Goal: Task Accomplishment & Management: Complete application form

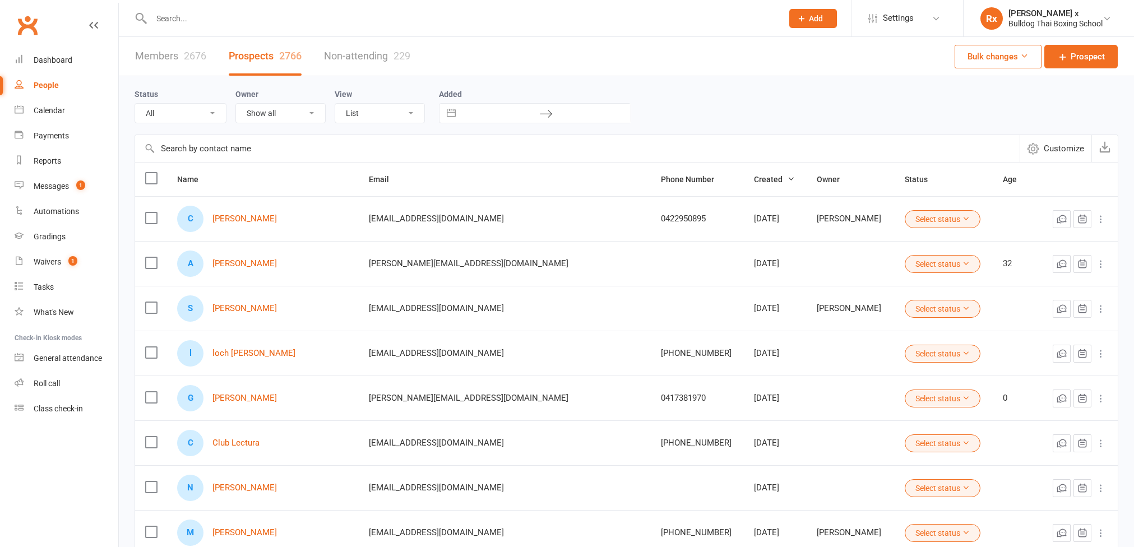
select select "100"
click at [320, 18] on input "text" at bounding box center [461, 19] width 627 height 16
paste input "[EMAIL_ADDRESS][DOMAIN_NAME]"
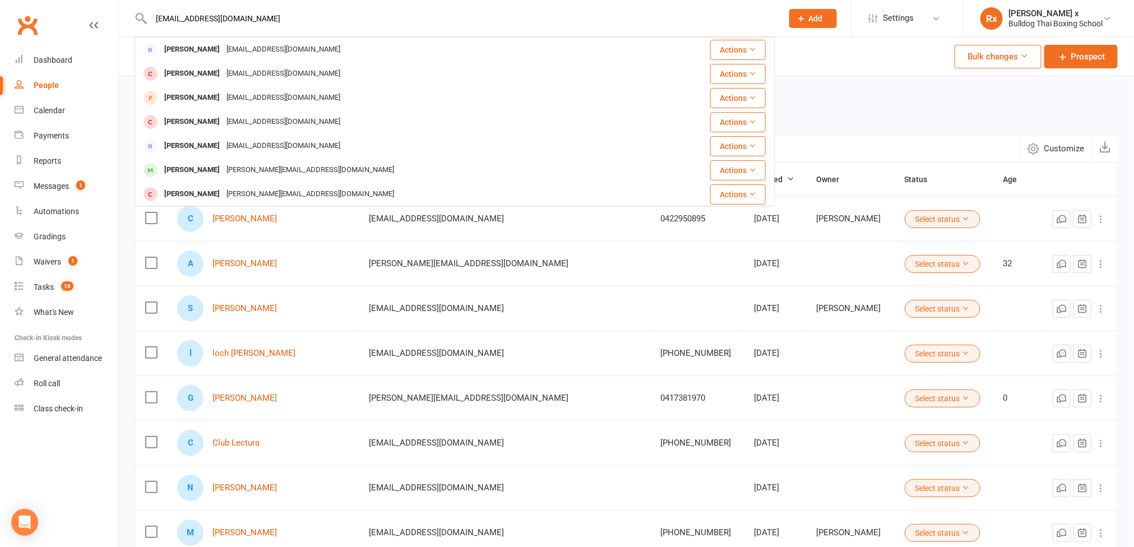
type input "[EMAIL_ADDRESS][DOMAIN_NAME]"
click at [840, 105] on div "Status All (No status set) (Invalid status) Initial Contact Follow-up Call Foll…" at bounding box center [627, 105] width 984 height 36
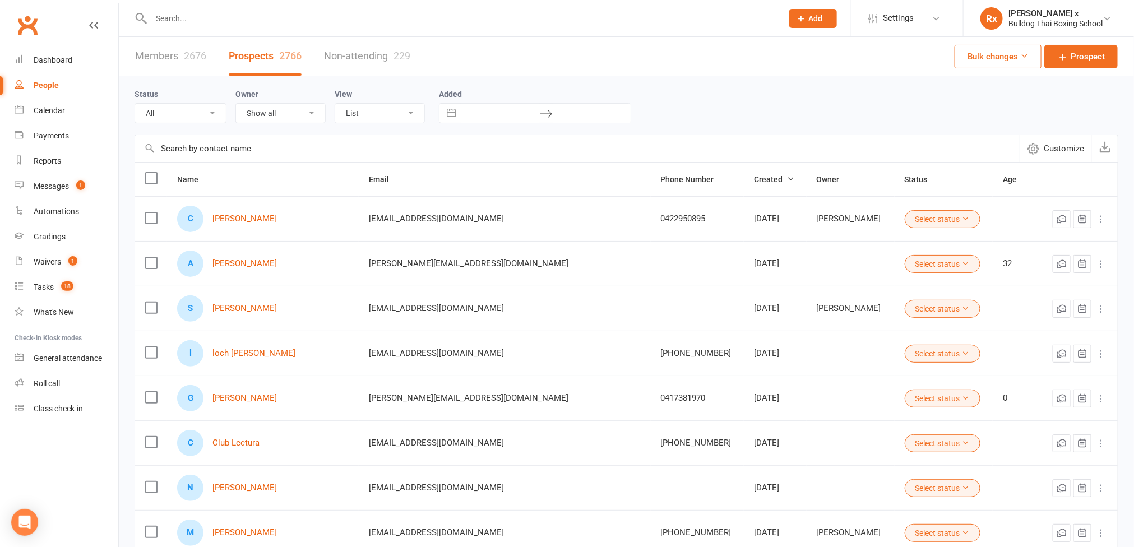
click at [280, 20] on input "text" at bounding box center [461, 19] width 627 height 16
paste input "[EMAIL_ADDRESS][DOMAIN_NAME]"
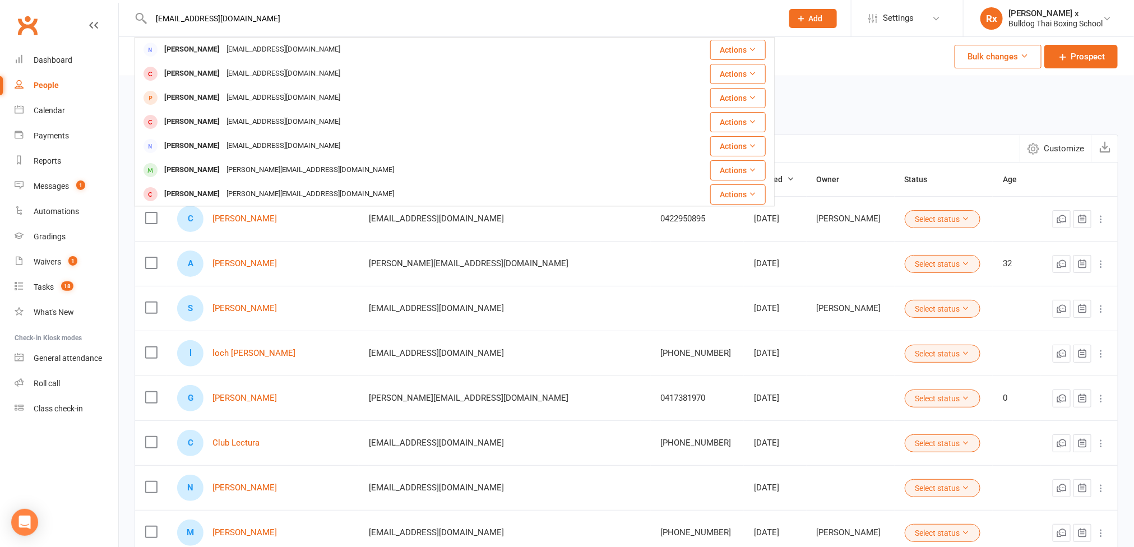
type input "[EMAIL_ADDRESS][DOMAIN_NAME]"
click at [293, 17] on input "[EMAIL_ADDRESS][DOMAIN_NAME]" at bounding box center [461, 19] width 627 height 16
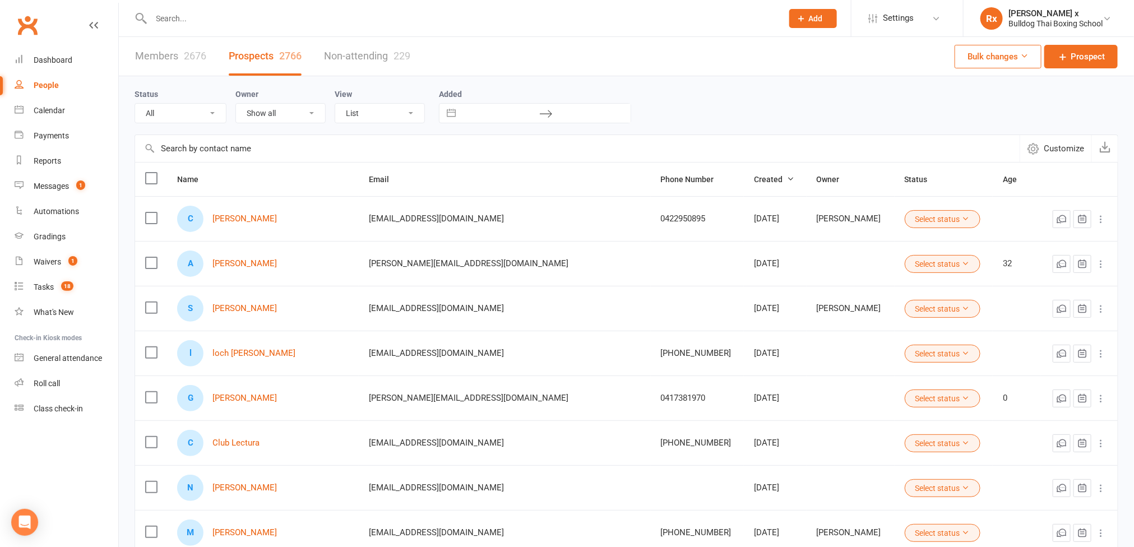
paste input "[PERSON_NAME]"
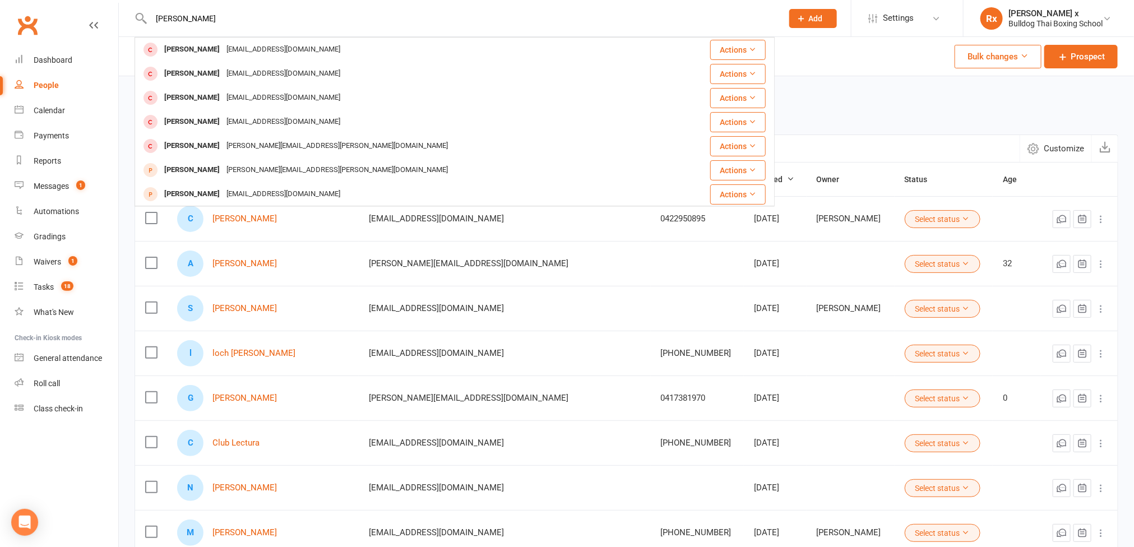
drag, startPoint x: 180, startPoint y: 22, endPoint x: 150, endPoint y: 22, distance: 30.3
click at [150, 22] on input "[PERSON_NAME]" at bounding box center [461, 19] width 627 height 16
type input "[PERSON_NAME]"
click at [895, 106] on div "Status All (No status set) (Invalid status) Initial Contact Follow-up Call Foll…" at bounding box center [627, 105] width 984 height 36
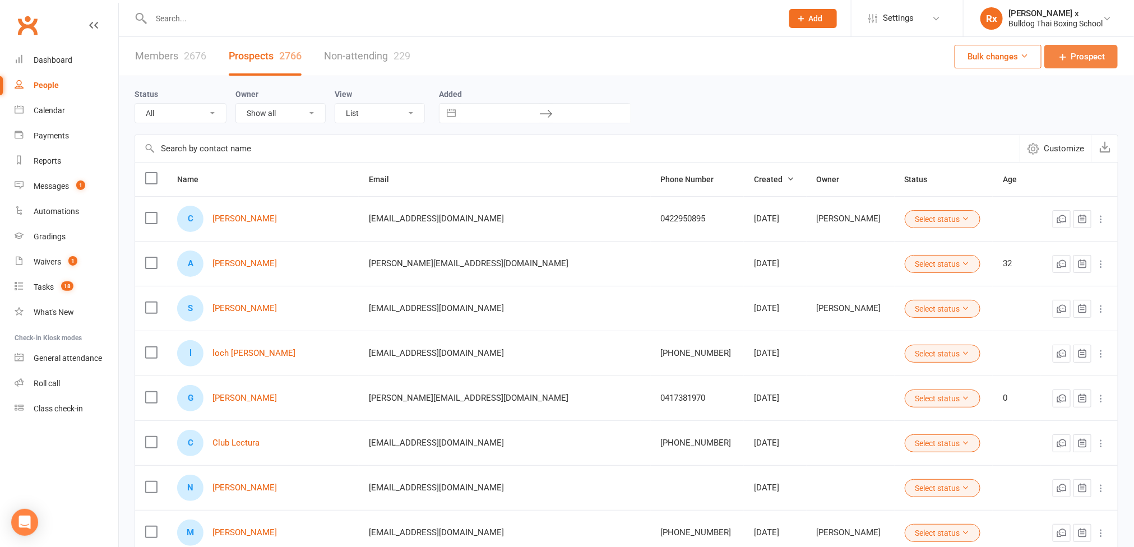
click at [1066, 54] on icon at bounding box center [1062, 56] width 11 height 11
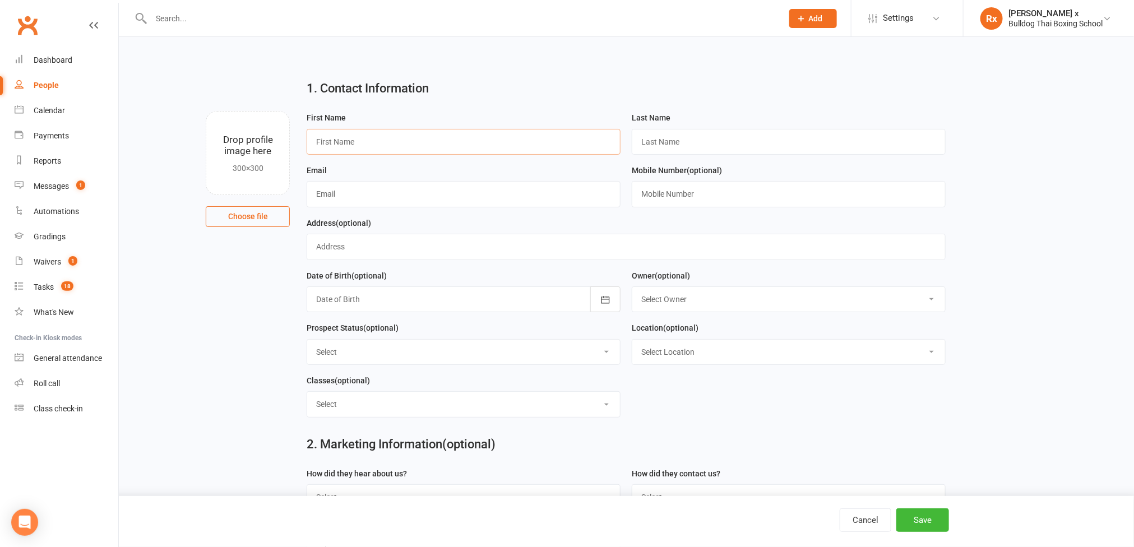
click at [368, 145] on input "text" at bounding box center [464, 142] width 314 height 26
paste input "[PERSON_NAME]"
drag, startPoint x: 342, startPoint y: 141, endPoint x: 369, endPoint y: 143, distance: 27.0
click at [370, 143] on input "[PERSON_NAME]" at bounding box center [464, 142] width 314 height 26
type input "[PERSON_NAME]"
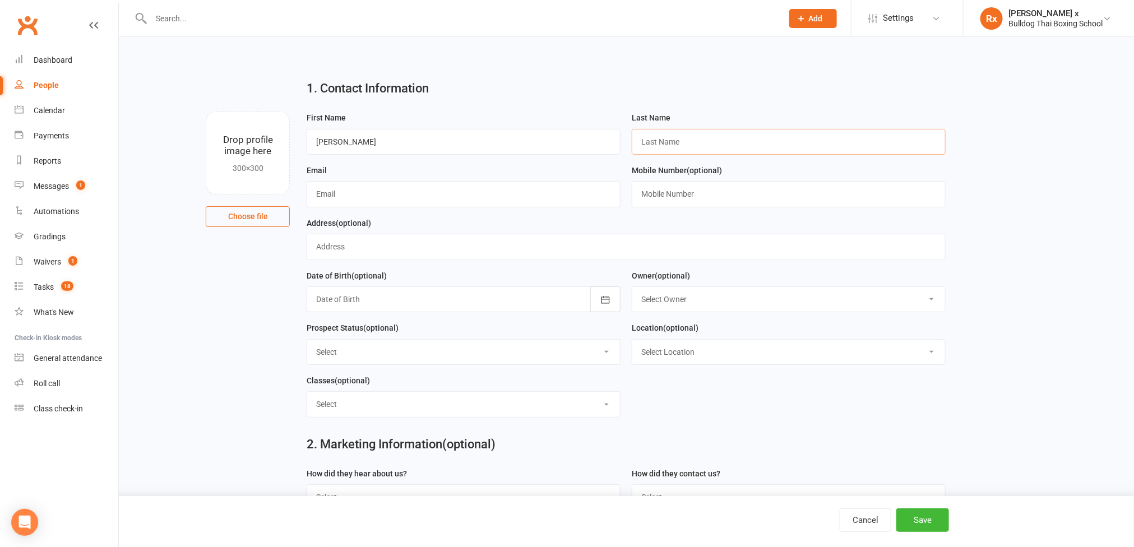
click at [680, 146] on input "text" at bounding box center [789, 142] width 314 height 26
paste input "[PERSON_NAME]"
type input "[PERSON_NAME]"
click at [406, 192] on input "text" at bounding box center [464, 194] width 314 height 26
paste input "[EMAIL_ADDRESS][DOMAIN_NAME]"
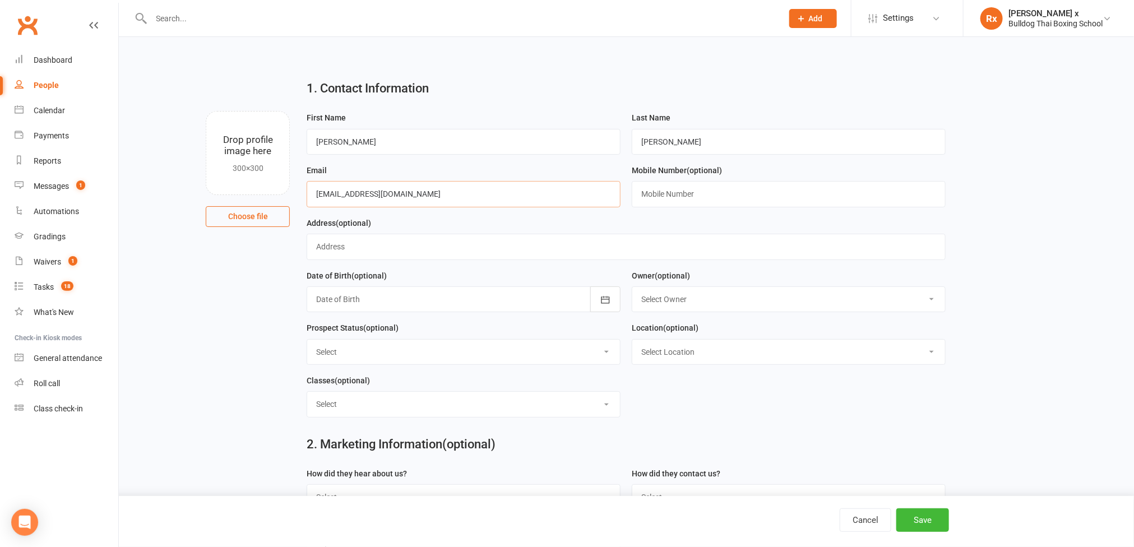
type input "[EMAIL_ADDRESS][DOMAIN_NAME]"
click at [648, 192] on input "text" at bounding box center [789, 194] width 314 height 26
paste input "0410 807 887"
type input "0410 807 887"
click at [926, 303] on select "Select Owner [PERSON_NAME] [PERSON_NAME] O'[PERSON_NAME] x [PERSON_NAME] [PERSO…" at bounding box center [788, 299] width 313 height 25
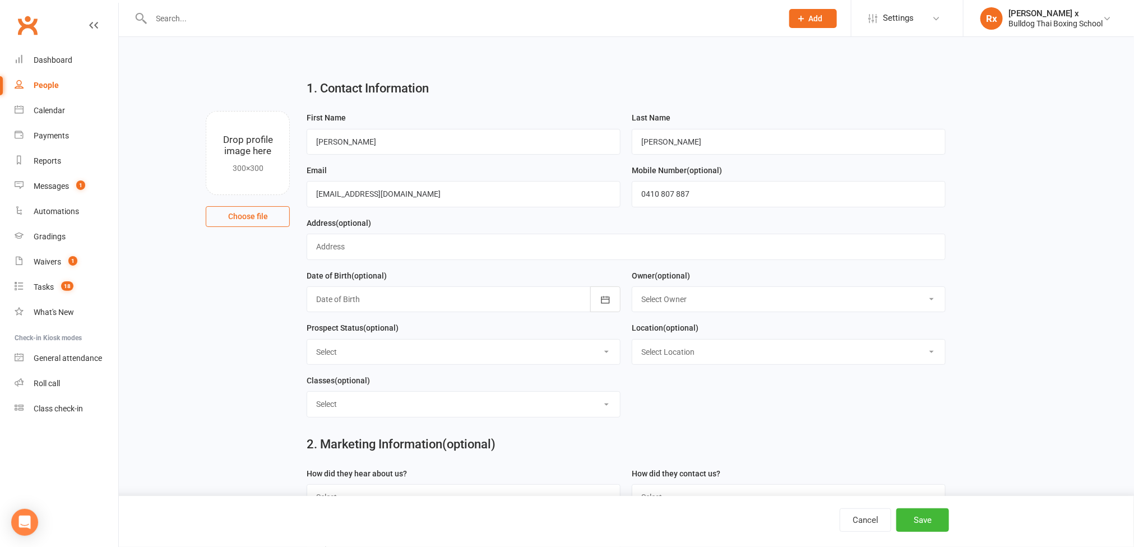
select select "0"
click at [633, 290] on select "Select Owner [PERSON_NAME] [PERSON_NAME] O'[PERSON_NAME] x [PERSON_NAME] [PERSO…" at bounding box center [788, 299] width 313 height 25
drag, startPoint x: 940, startPoint y: 358, endPoint x: 926, endPoint y: 364, distance: 15.1
click at [940, 358] on select "Select Location Gym" at bounding box center [788, 352] width 313 height 25
select select "0"
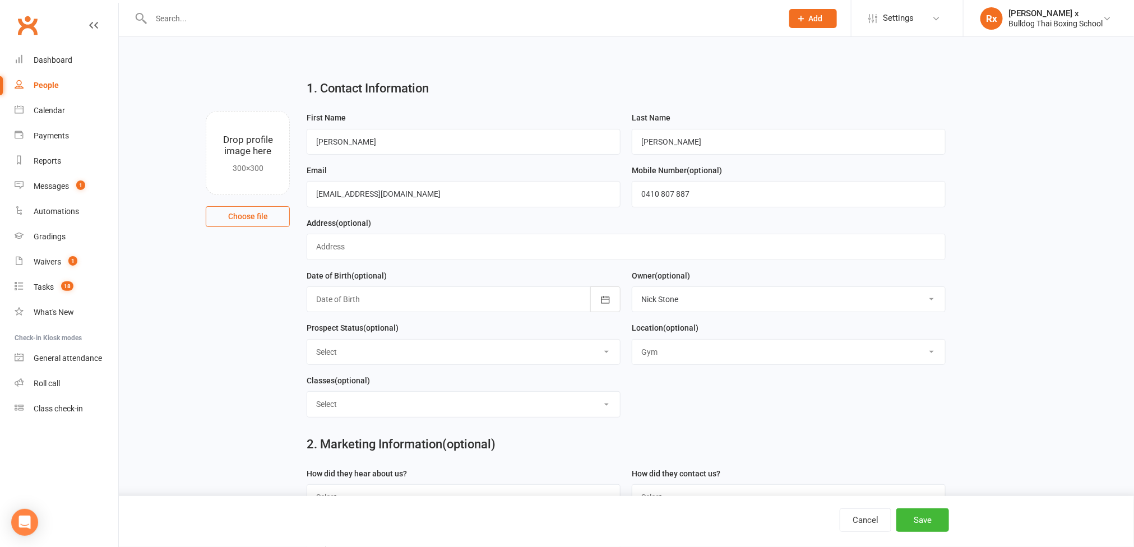
click at [633, 343] on select "Select Location Gym" at bounding box center [788, 352] width 313 height 25
click at [609, 407] on select "Select Kids Mens Womens Teens Pups Kids Holiday Progrm" at bounding box center [463, 404] width 313 height 25
select select "Mens"
click at [308, 396] on select "Select Kids Mens Womens Teens Pups Kids Holiday Progrm" at bounding box center [463, 404] width 313 height 25
click at [915, 523] on button "Save" at bounding box center [922, 520] width 53 height 24
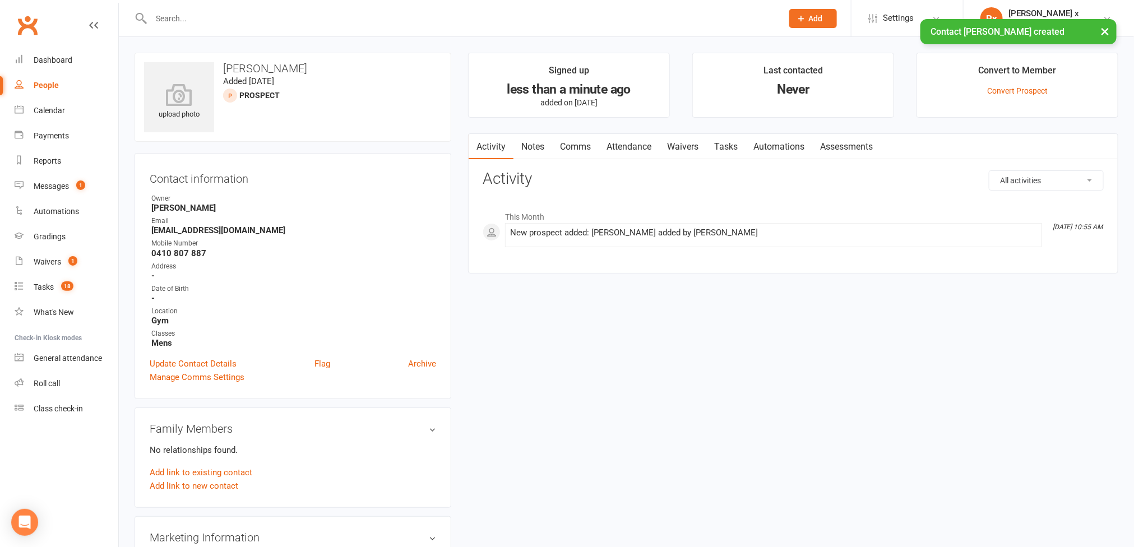
click at [535, 147] on link "Notes" at bounding box center [532, 147] width 39 height 26
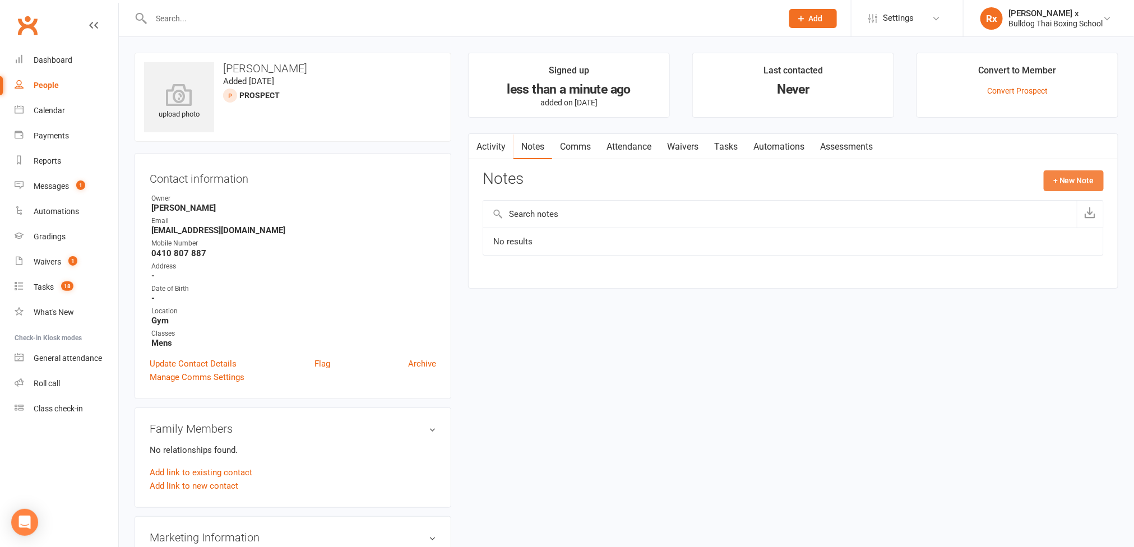
click at [1066, 175] on button "+ New Note" at bounding box center [1074, 180] width 60 height 20
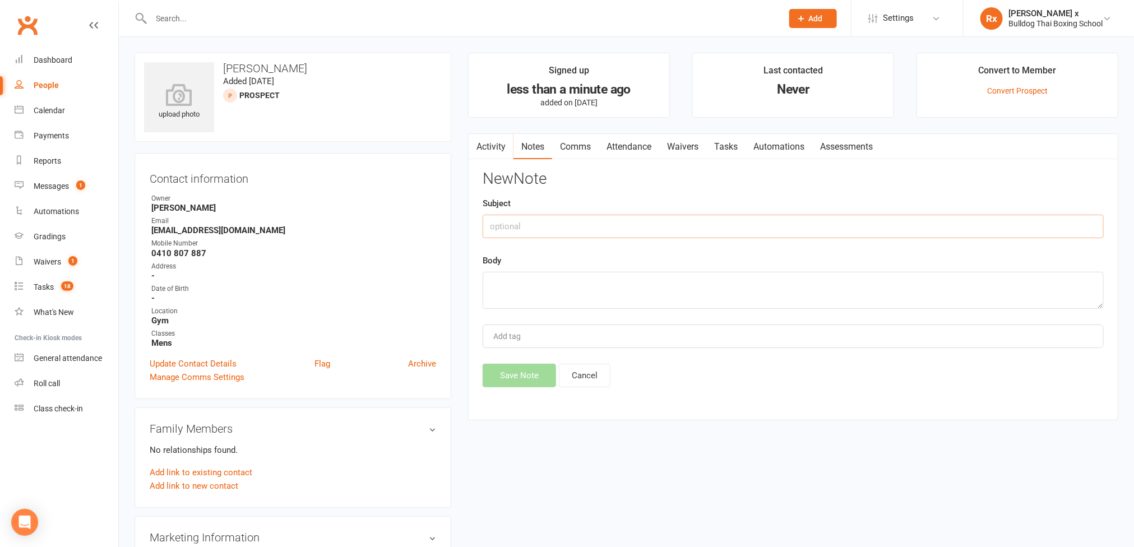
click at [518, 224] on input "text" at bounding box center [793, 227] width 621 height 24
type input "Website optin"
click at [513, 281] on textarea at bounding box center [793, 290] width 621 height 37
paste textarea "[DATE] 10:00 AM"
type textarea "Call booked [DATE][DATE] 10:00 AM"
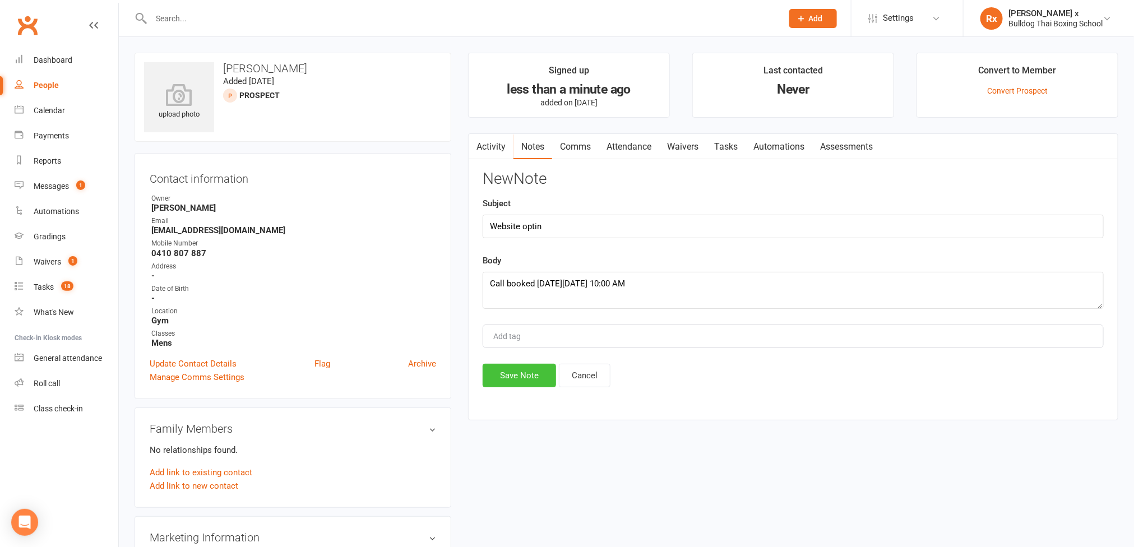
click at [517, 382] on button "Save Note" at bounding box center [519, 376] width 73 height 24
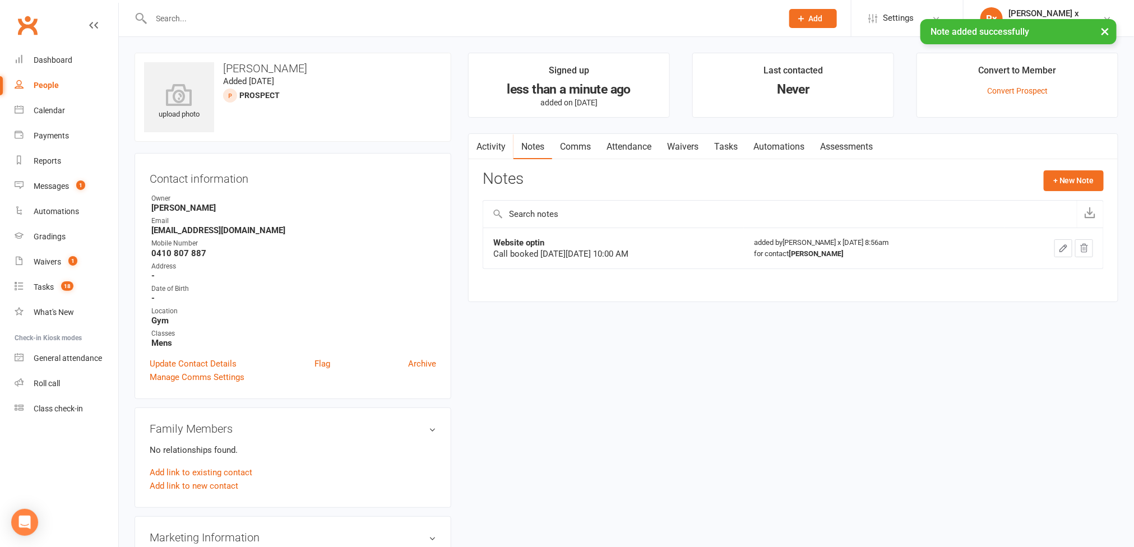
click at [727, 147] on link "Tasks" at bounding box center [725, 147] width 39 height 26
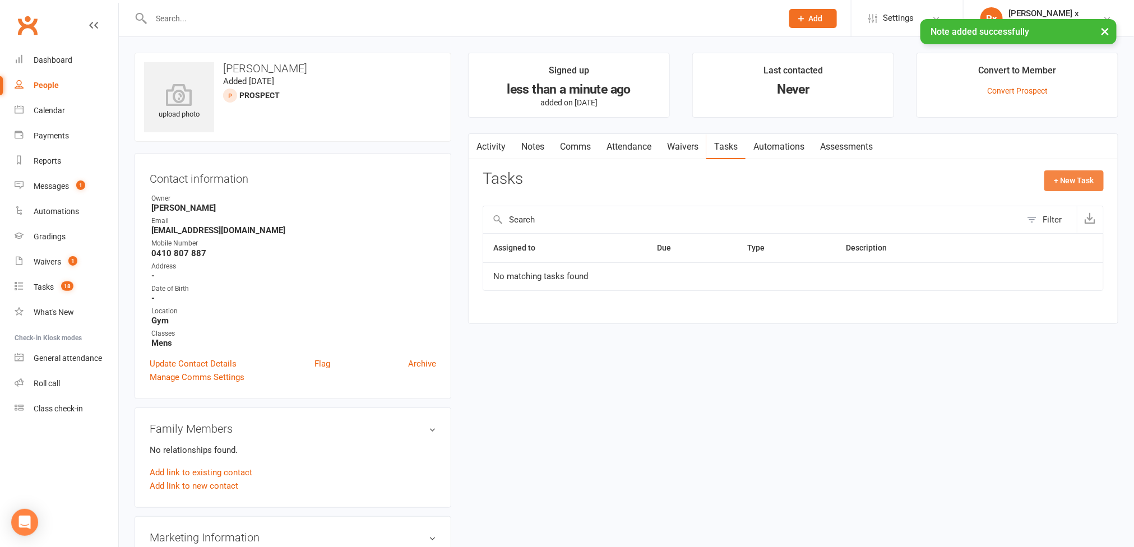
click at [1085, 184] on button "+ New Task" at bounding box center [1073, 180] width 59 height 20
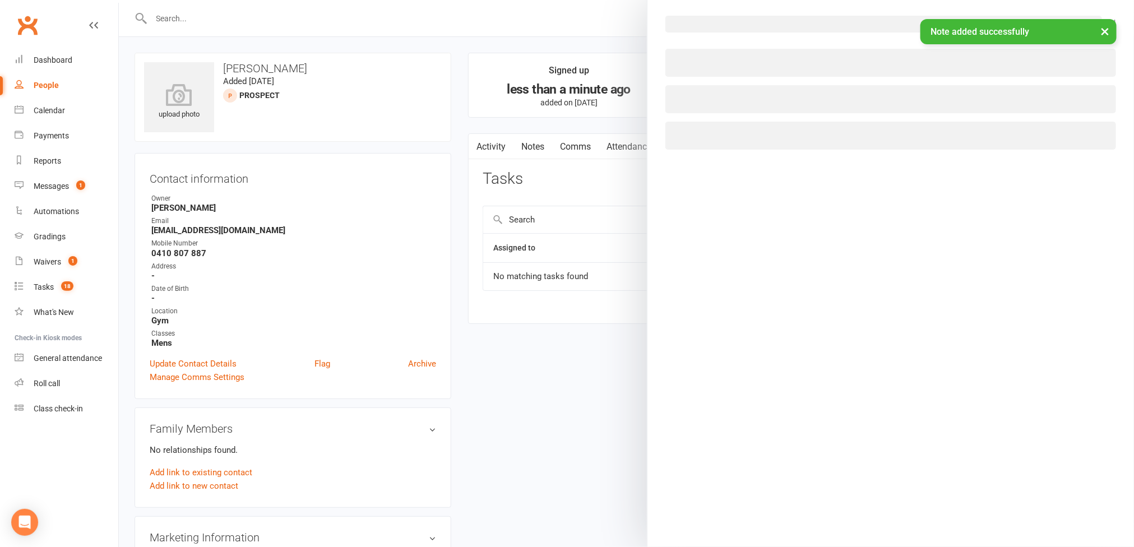
select select "45795"
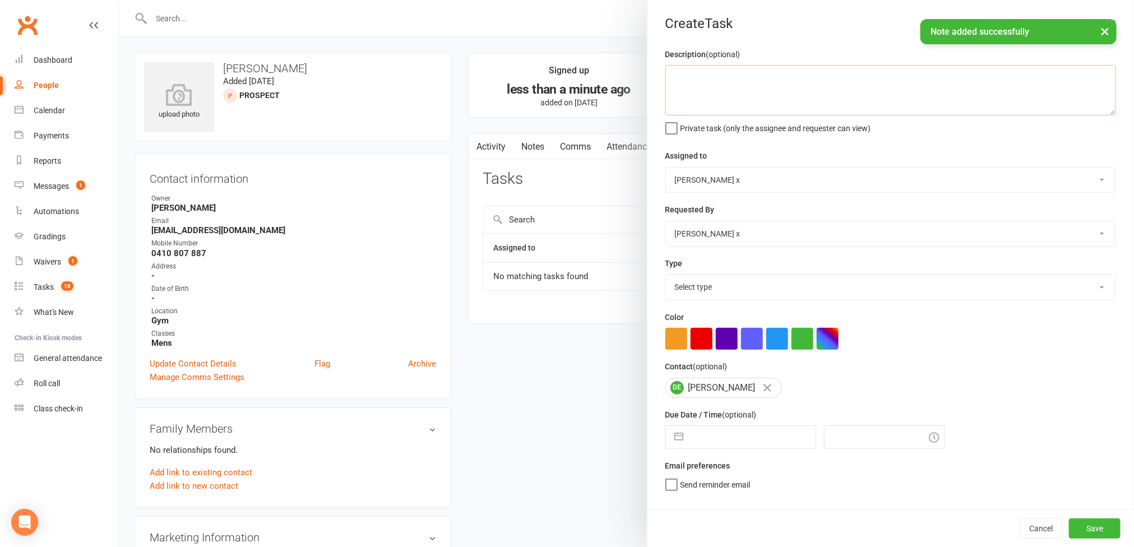
click at [689, 86] on textarea at bounding box center [890, 90] width 451 height 50
paste textarea "[DATE] 10:00 AM"
type textarea "Please call [DATE][DATE] 10:00 AM"
click at [1066, 183] on select "[PERSON_NAME] [PERSON_NAME] O'[PERSON_NAME] x [PERSON_NAME] [PERSON_NAME] [PERS…" at bounding box center [890, 180] width 449 height 25
select select "12940"
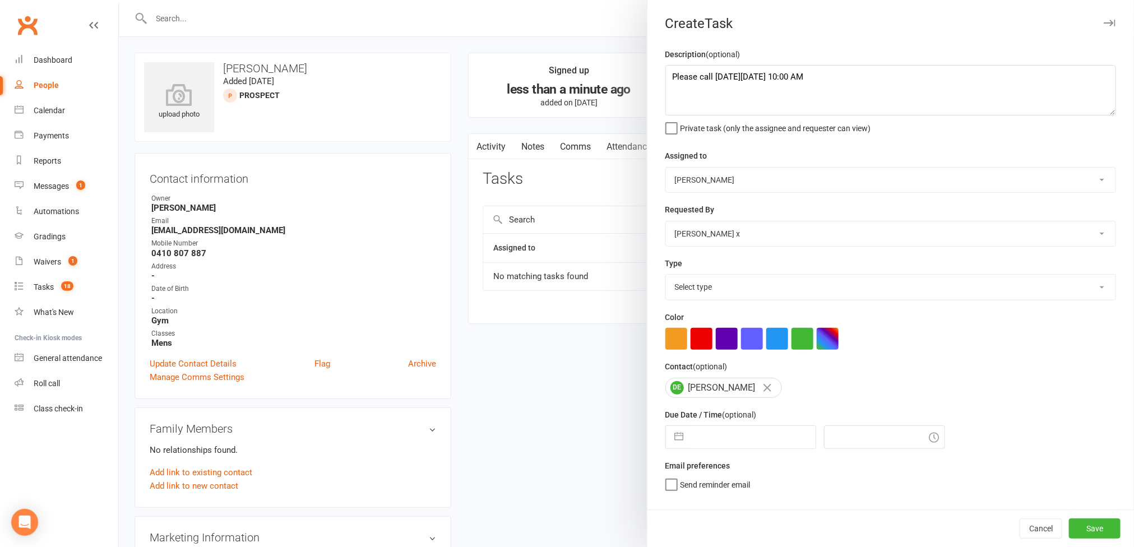
click at [666, 169] on select "[PERSON_NAME] [PERSON_NAME] O'[PERSON_NAME] x [PERSON_NAME] [PERSON_NAME] [PERS…" at bounding box center [890, 180] width 449 height 25
click at [1075, 296] on select "Select type Action E-mail Meeting Phone call Text Add new task type" at bounding box center [890, 287] width 449 height 25
select select "12048"
click at [666, 277] on select "Select type Action E-mail Meeting Phone call Text Add new task type" at bounding box center [890, 287] width 449 height 25
click at [755, 431] on input "text" at bounding box center [752, 437] width 126 height 22
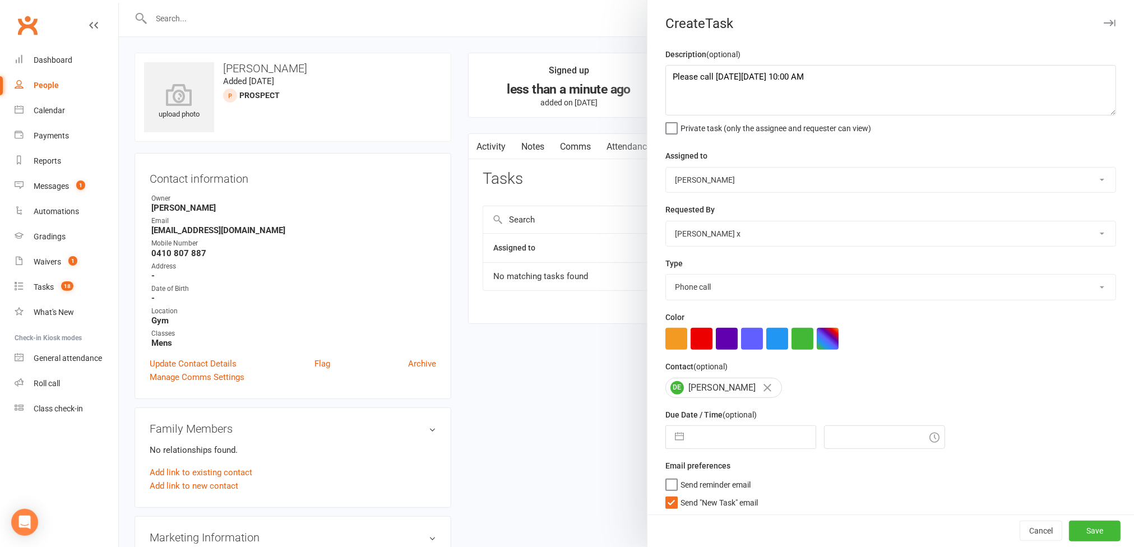
select select "6"
select select "2025"
select select "7"
select select "2025"
select select "8"
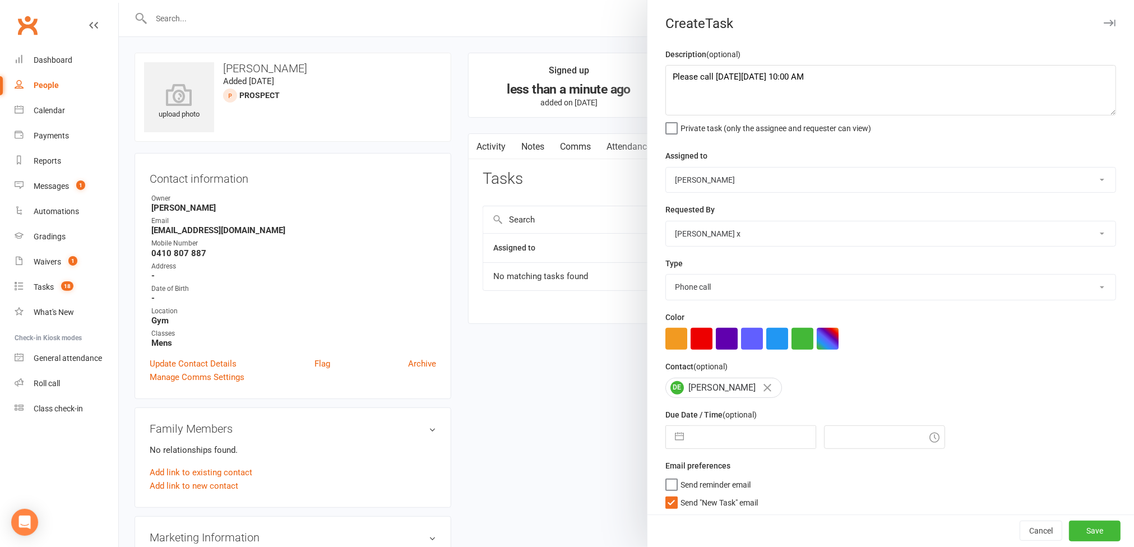
select select "2025"
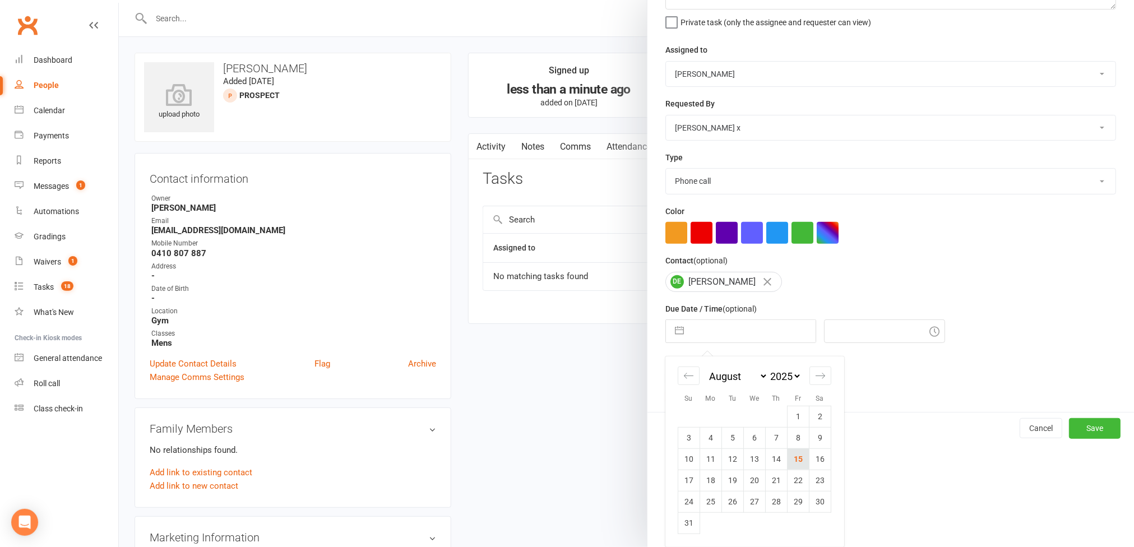
click at [787, 463] on td "15" at bounding box center [798, 458] width 22 height 21
type input "[DATE]"
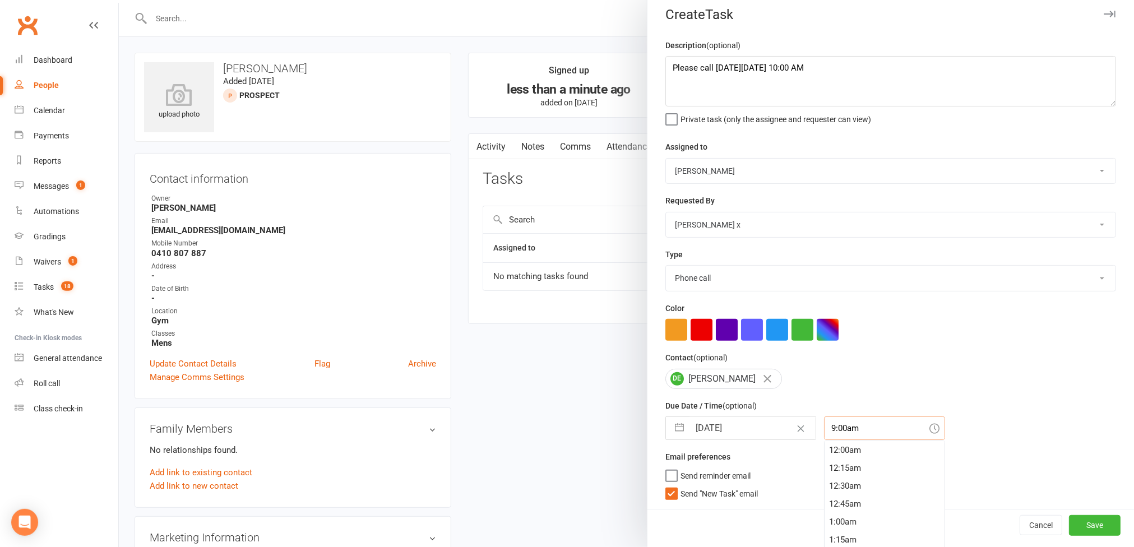
click at [858, 434] on input "9:00am" at bounding box center [884, 428] width 121 height 24
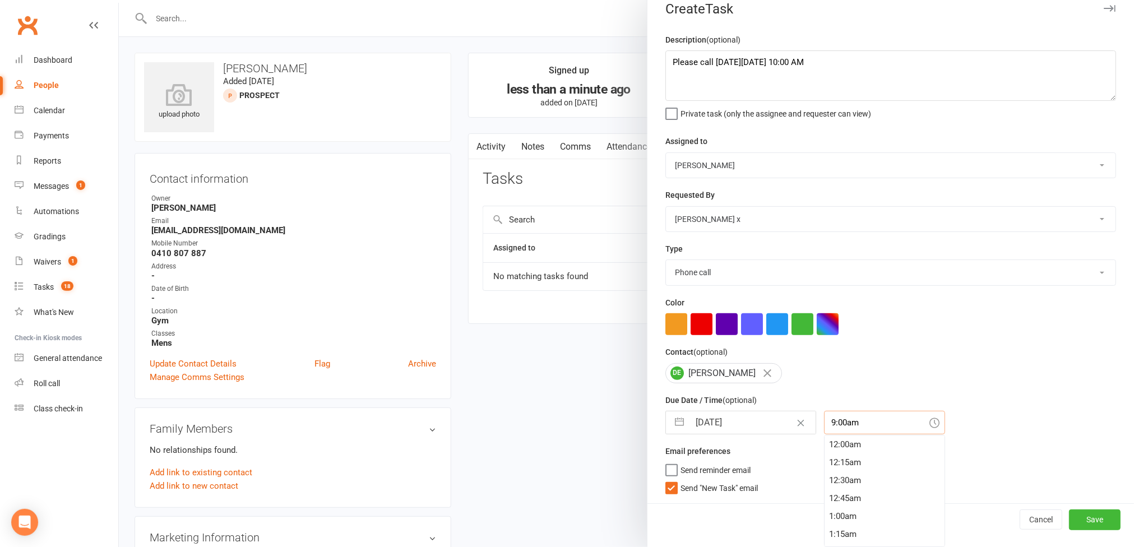
scroll to position [627, 0]
click at [829, 523] on div "9:45am" at bounding box center [884, 517] width 120 height 18
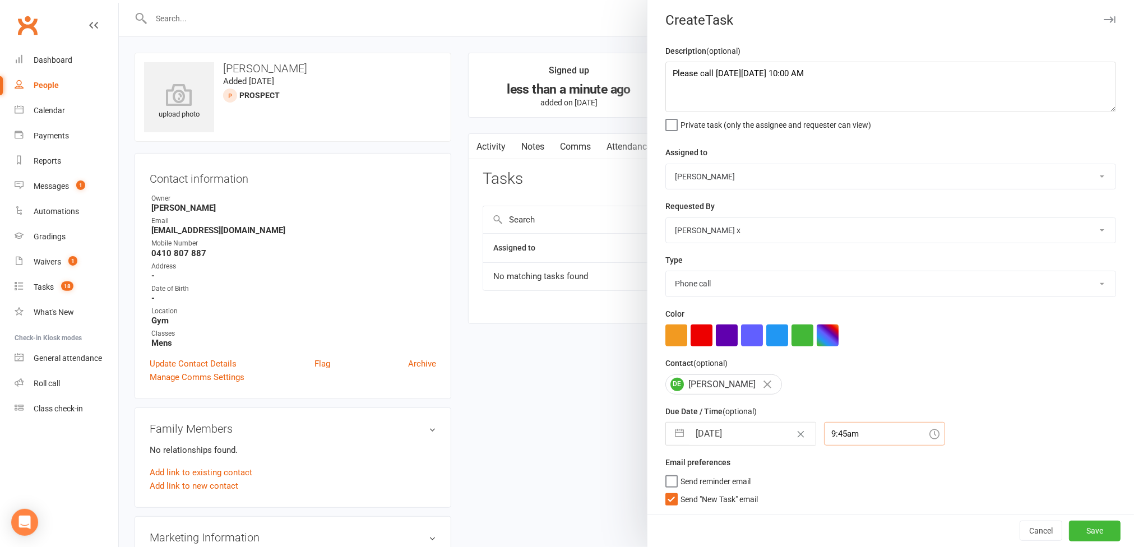
click at [849, 439] on input "9:45am" at bounding box center [884, 434] width 121 height 24
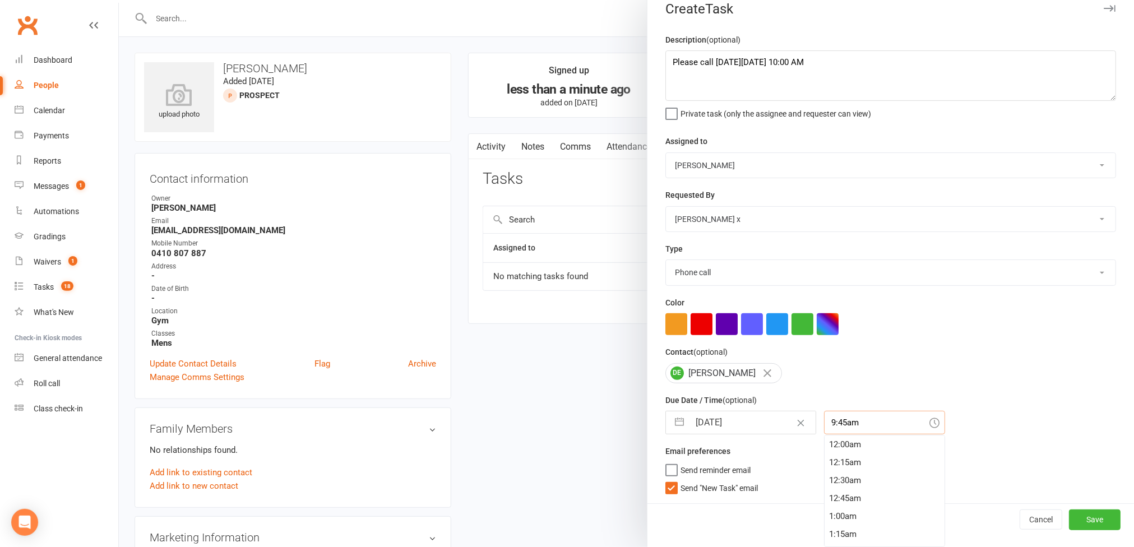
scroll to position [681, 0]
click at [837, 476] on div "10:00am" at bounding box center [884, 481] width 120 height 18
type input "10:00am"
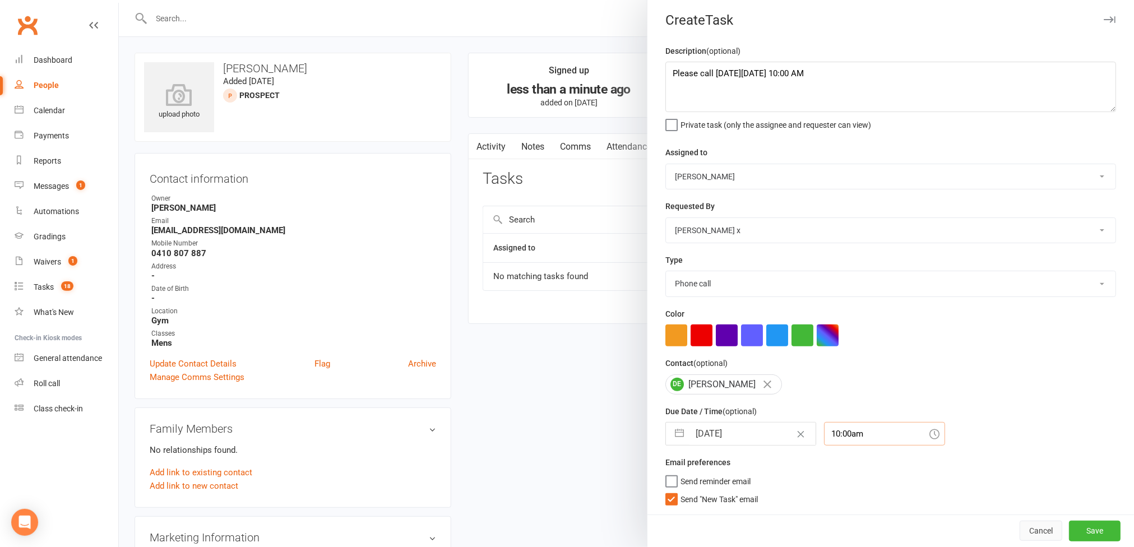
scroll to position [9, 0]
click at [1069, 523] on button "Save" at bounding box center [1095, 531] width 52 height 20
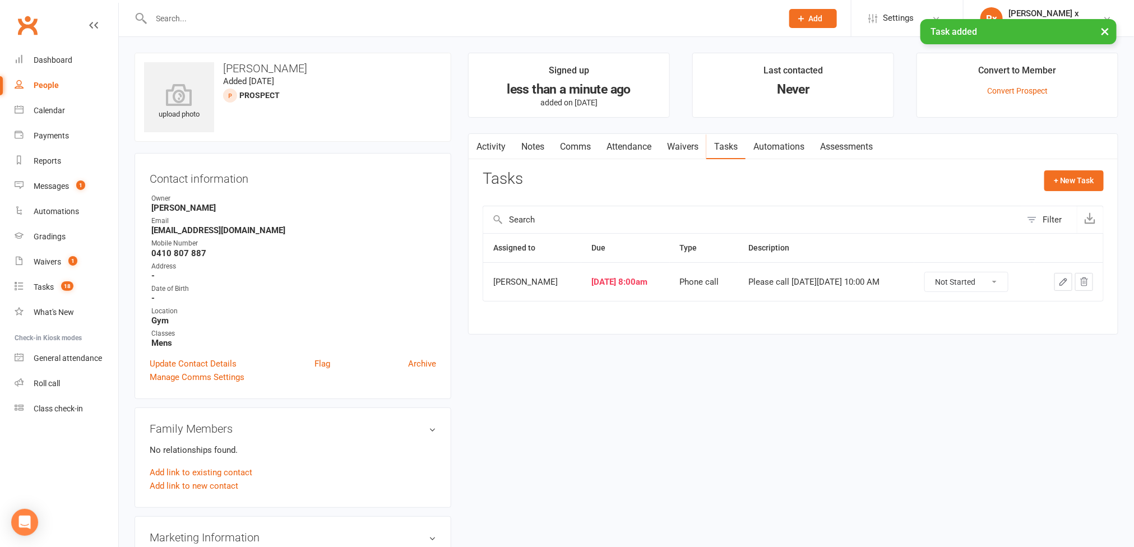
click at [256, 68] on h3 "[PERSON_NAME]" at bounding box center [293, 68] width 298 height 12
copy h3 "[PERSON_NAME]"
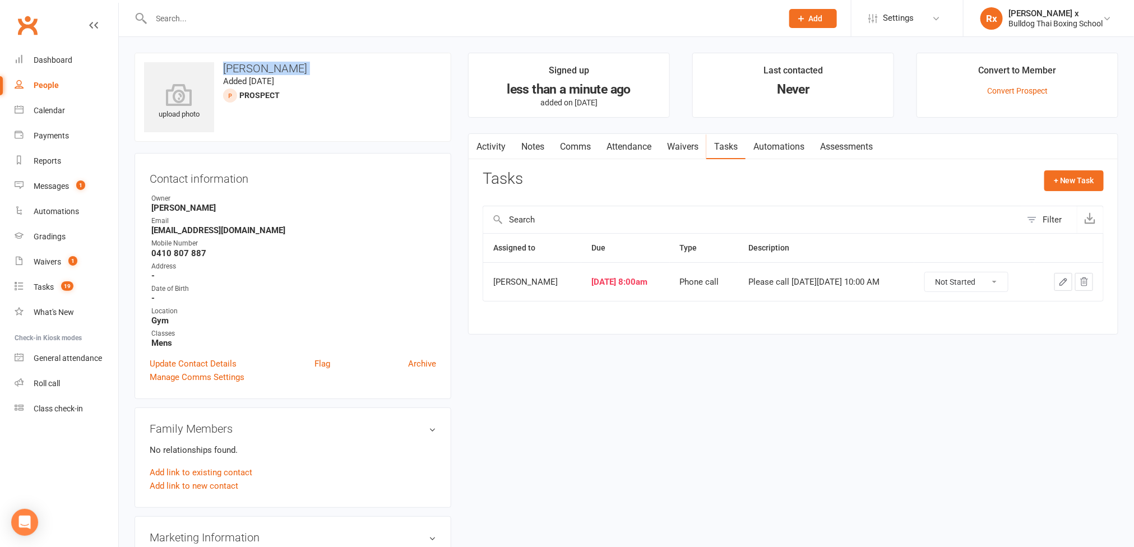
click at [38, 85] on div "People" at bounding box center [46, 85] width 25 height 9
select select "100"
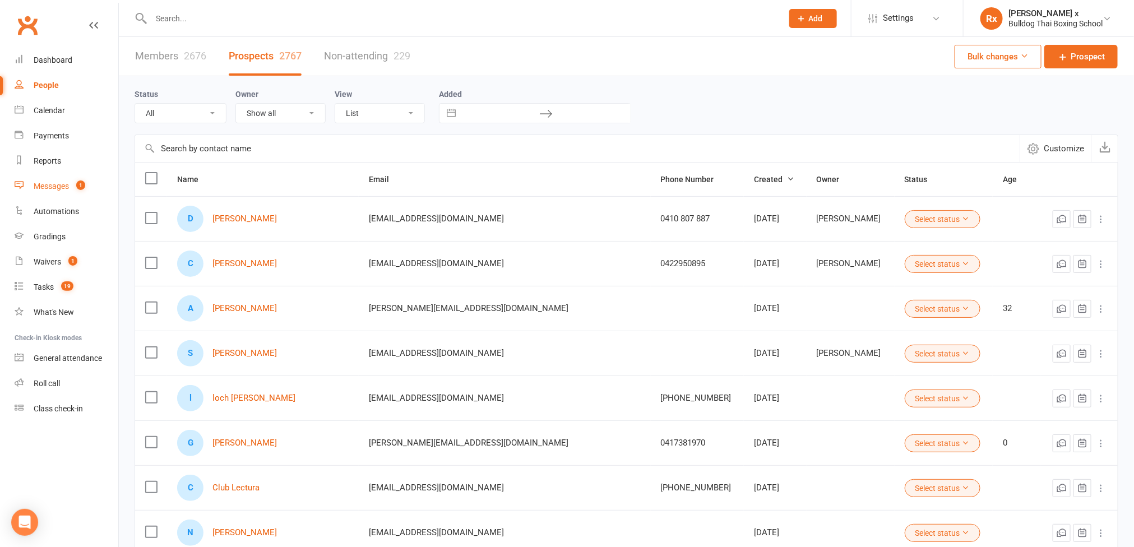
click at [41, 179] on link "Messages 1" at bounding box center [67, 186] width 104 height 25
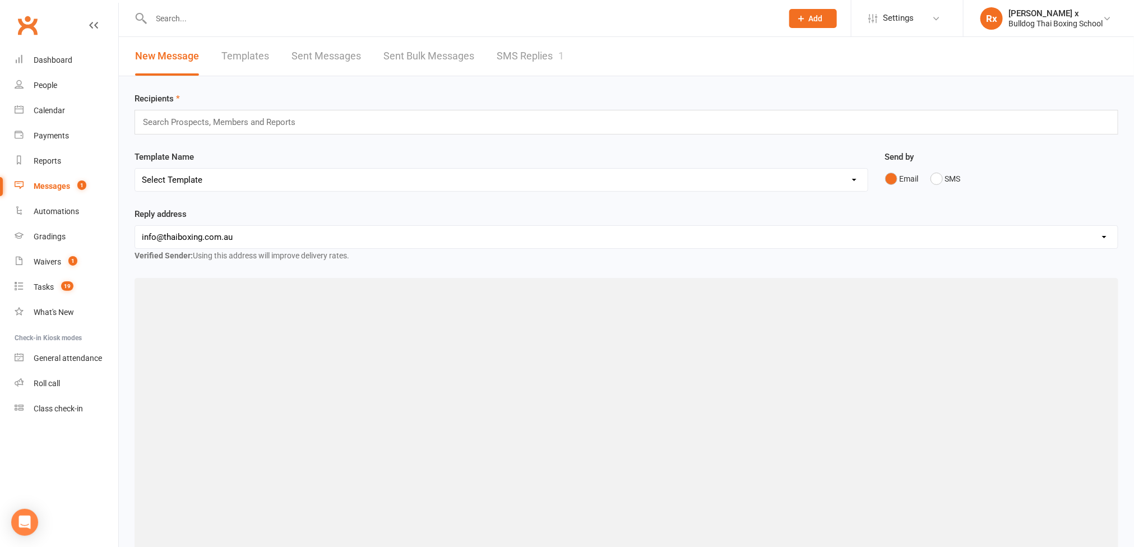
click at [506, 63] on link "SMS Replies 1" at bounding box center [530, 56] width 67 height 39
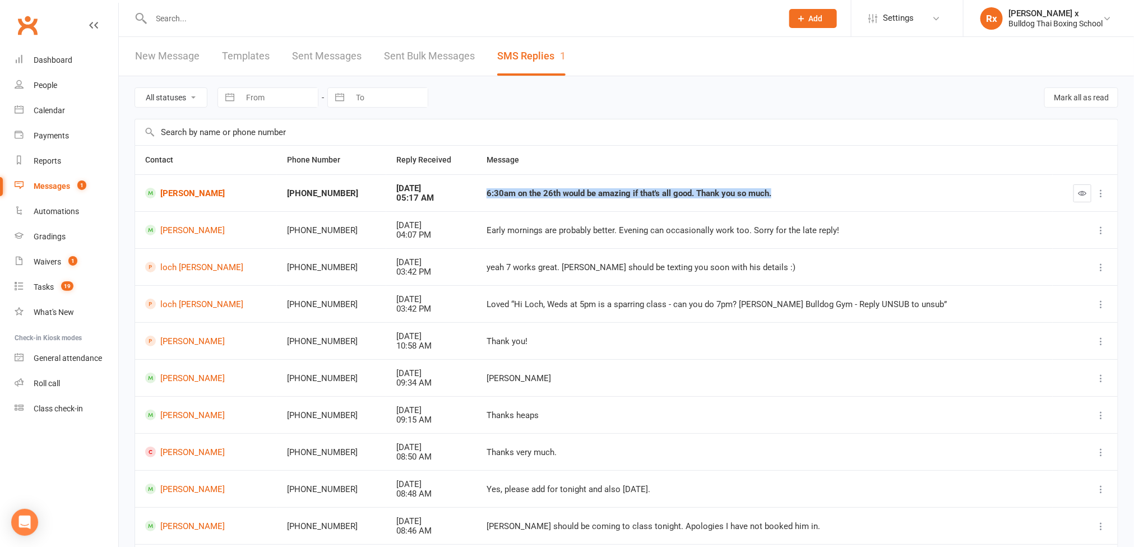
drag, startPoint x: 481, startPoint y: 191, endPoint x: 779, endPoint y: 200, distance: 298.3
click at [779, 200] on td "6:30am on the 26th would be amazing if that's all good. Thank you so much." at bounding box center [764, 192] width 576 height 37
copy div "6:30am on the 26th would be amazing if that's all good. Thank you so much."
click at [185, 196] on link "[PERSON_NAME]" at bounding box center [206, 193] width 122 height 11
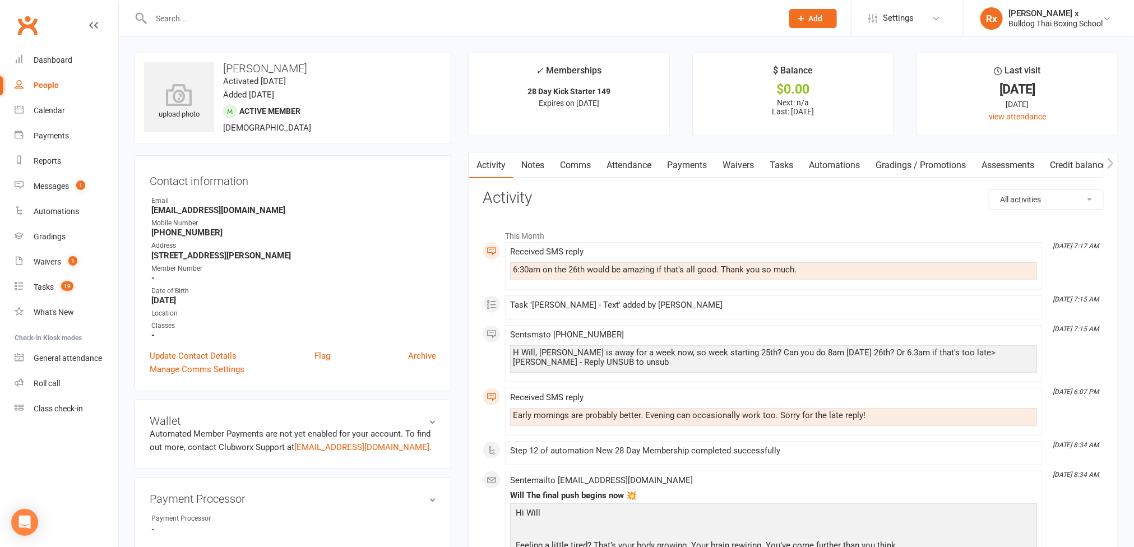
click at [791, 168] on link "Tasks" at bounding box center [781, 165] width 39 height 26
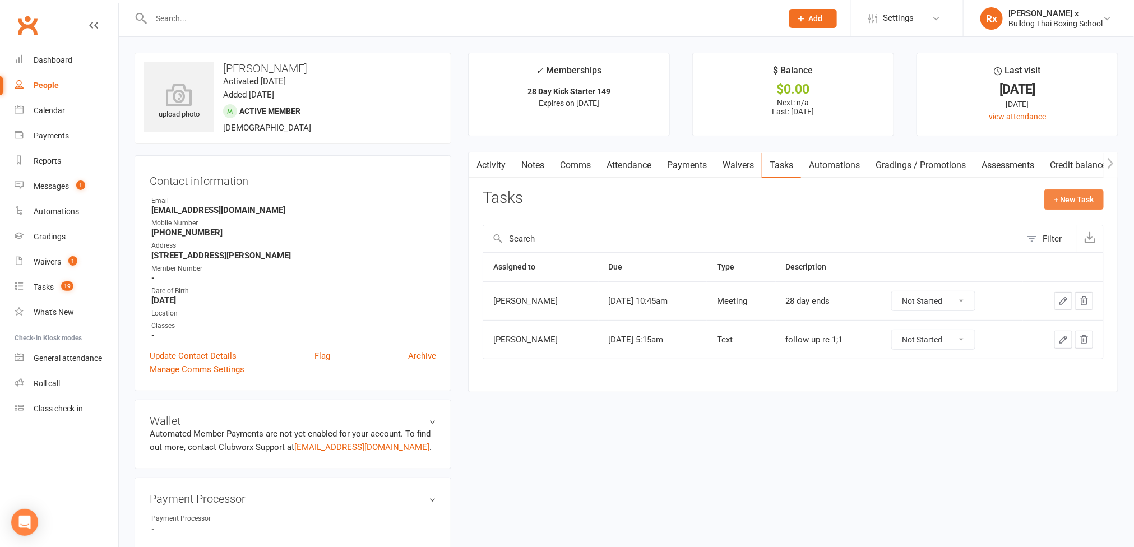
click at [1073, 197] on button "+ New Task" at bounding box center [1073, 199] width 59 height 20
select select "45795"
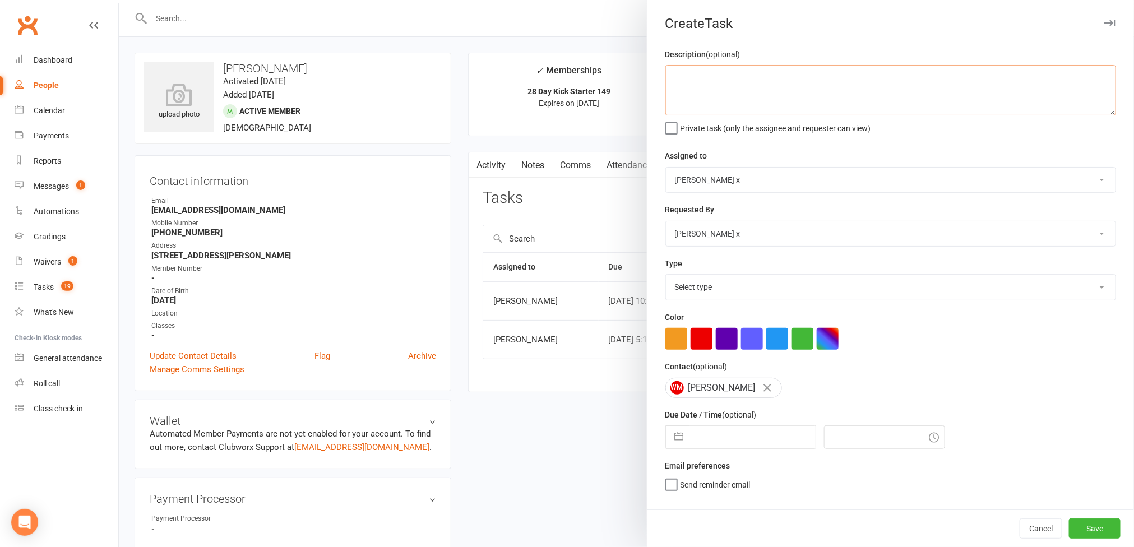
click at [708, 96] on textarea at bounding box center [890, 90] width 451 height 50
paste textarea "6:30am on the 26th would be amazing if that's all good. Thank you so much."
type textarea "Message: "6:30am on the 26th would be amazing if that's all good. Thank you so …"
click at [1087, 177] on select "[PERSON_NAME] [PERSON_NAME] O'[PERSON_NAME] x [PERSON_NAME] [PERSON_NAME] [PERS…" at bounding box center [890, 180] width 449 height 25
select select "12940"
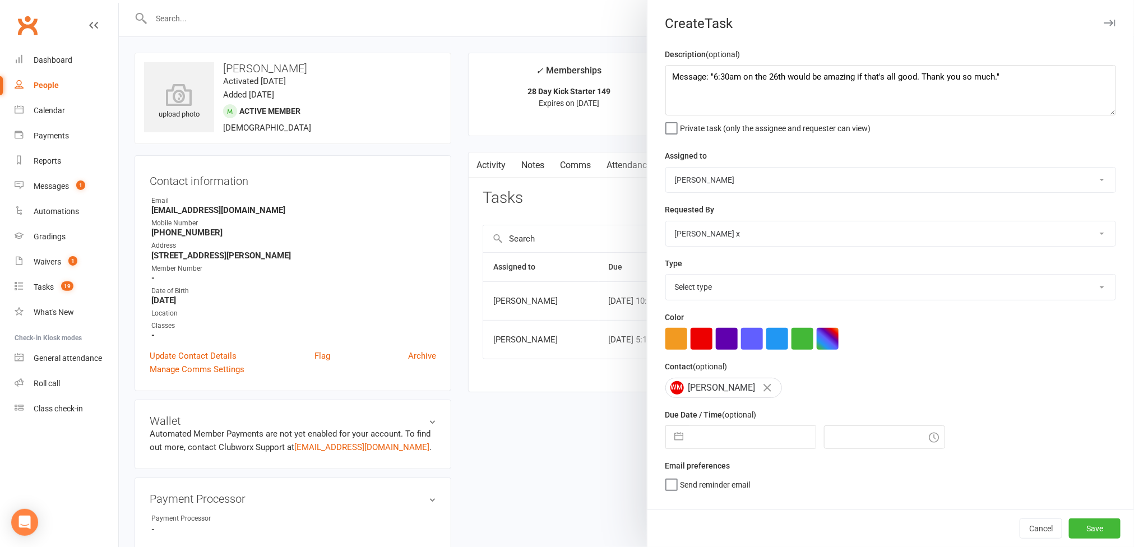
click at [666, 169] on select "[PERSON_NAME] [PERSON_NAME] O'[PERSON_NAME] x [PERSON_NAME] [PERSON_NAME] [PERS…" at bounding box center [890, 180] width 449 height 25
click at [1073, 288] on select "Select type Action E-mail Meeting Phone call Text Add new task type" at bounding box center [890, 287] width 449 height 25
select select "12049"
click at [666, 277] on select "Select type Action E-mail Meeting Phone call Text Add new task type" at bounding box center [890, 287] width 449 height 25
select select "6"
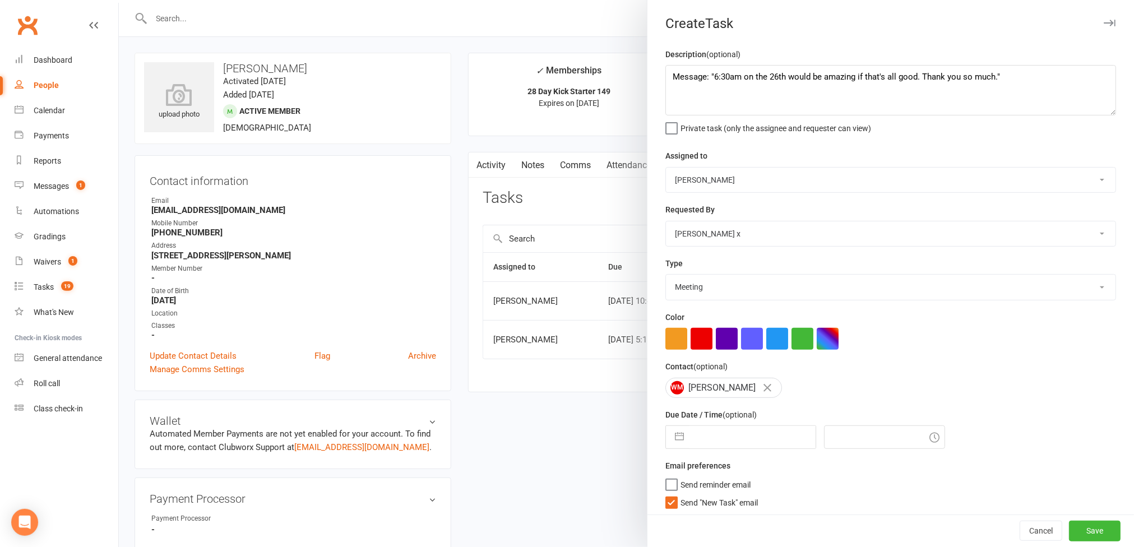
select select "2025"
select select "7"
select select "2025"
select select "8"
select select "2025"
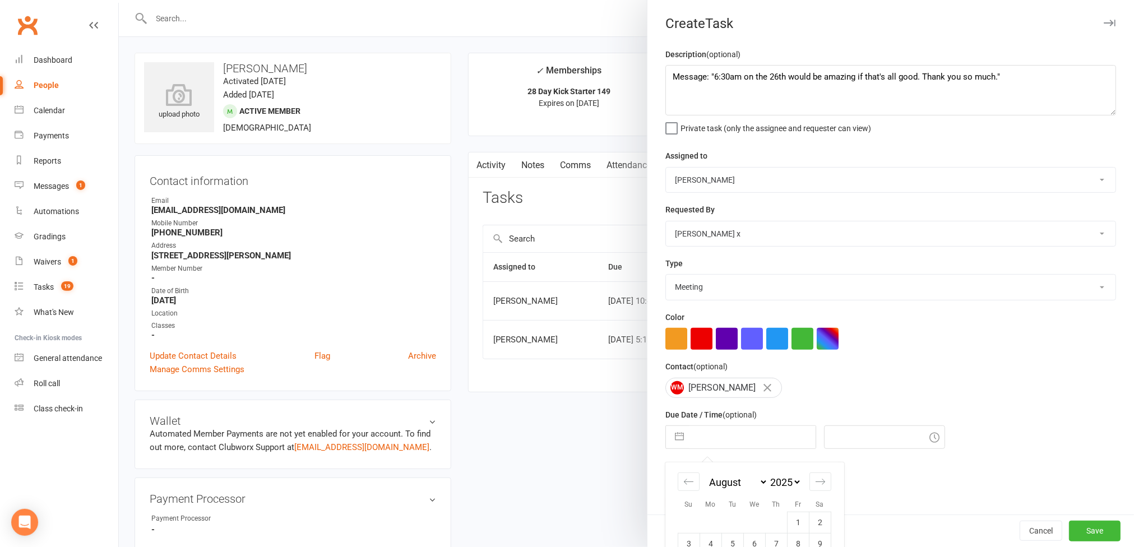
click at [716, 448] on input "text" at bounding box center [752, 437] width 126 height 22
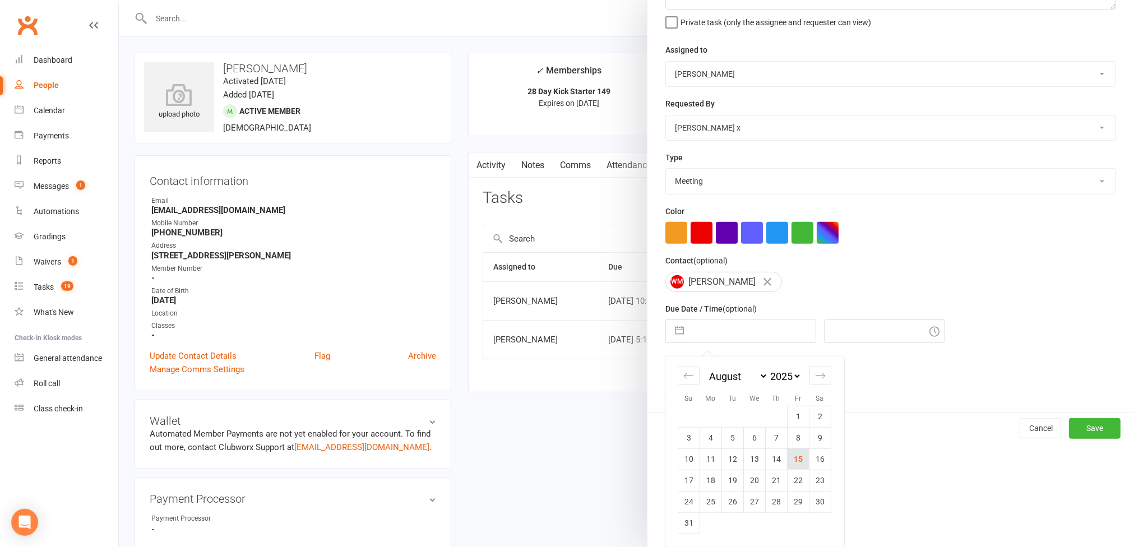
click at [787, 455] on td "15" at bounding box center [798, 458] width 22 height 21
type input "[DATE]"
type input "9:15am"
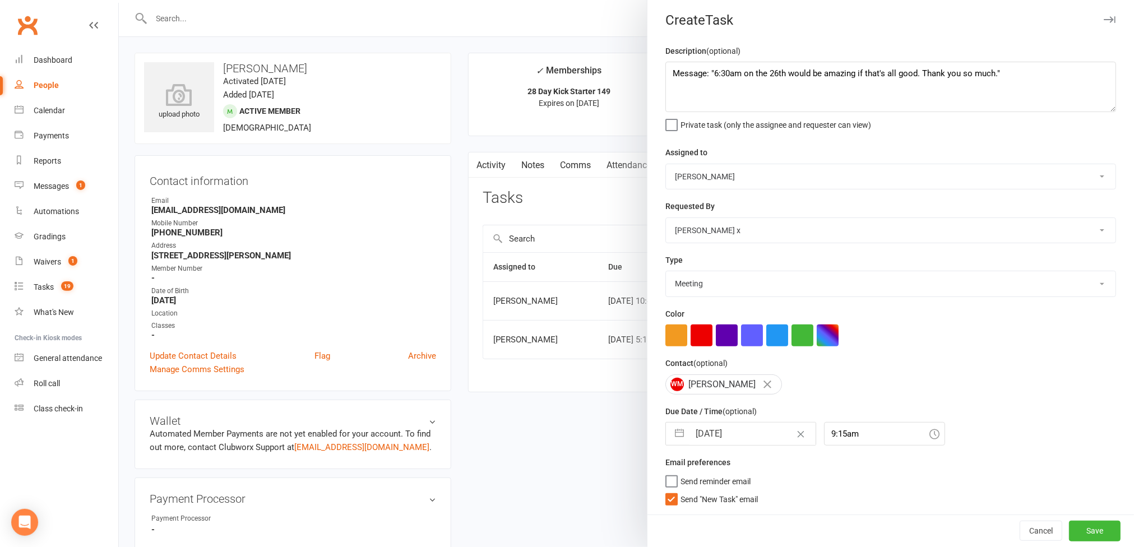
scroll to position [9, 0]
click at [1069, 537] on button "Save" at bounding box center [1095, 531] width 52 height 20
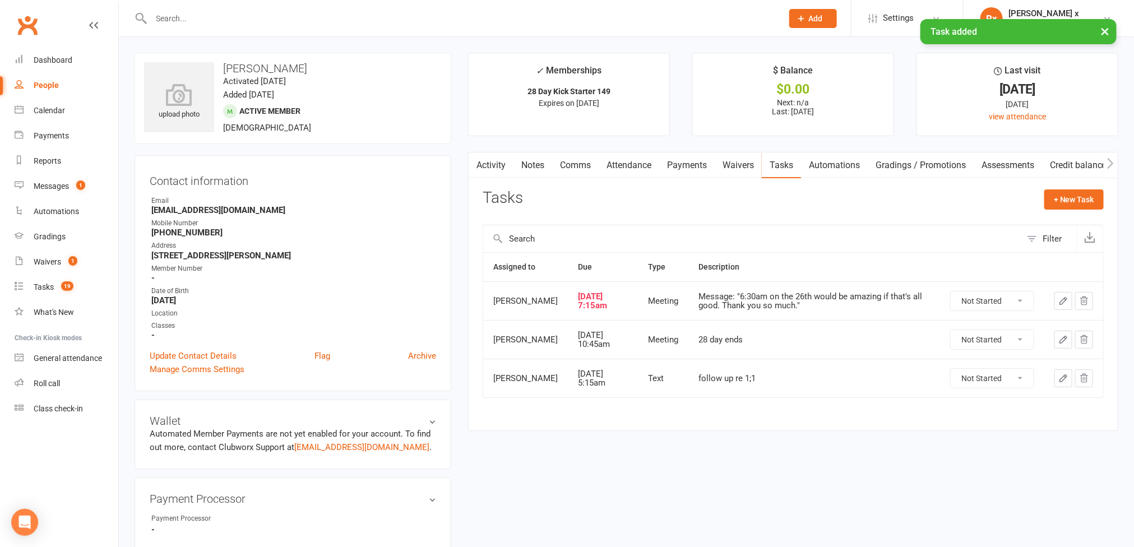
click at [44, 90] on link "People" at bounding box center [67, 85] width 104 height 25
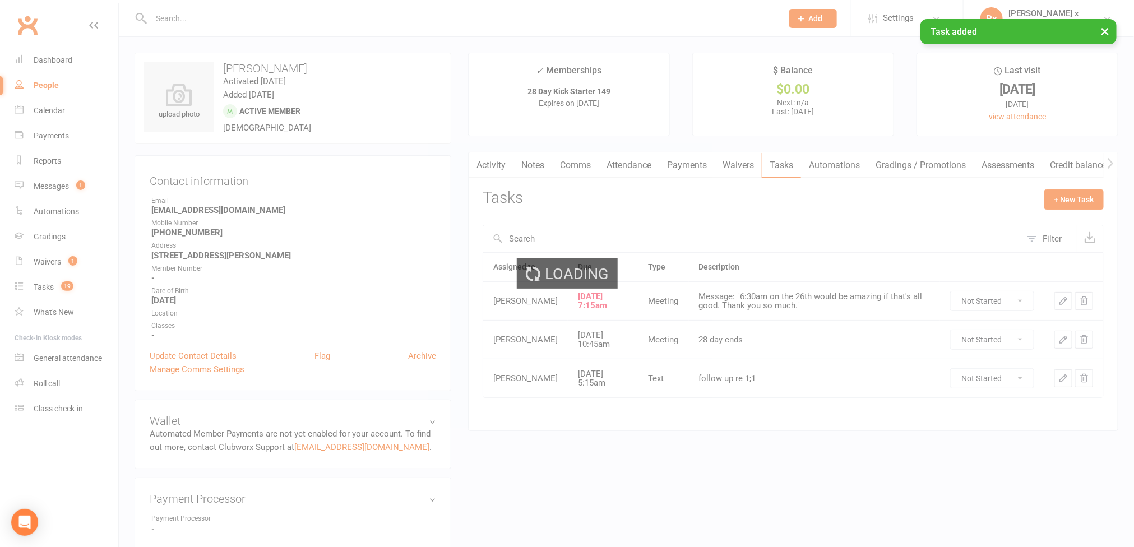
select select "100"
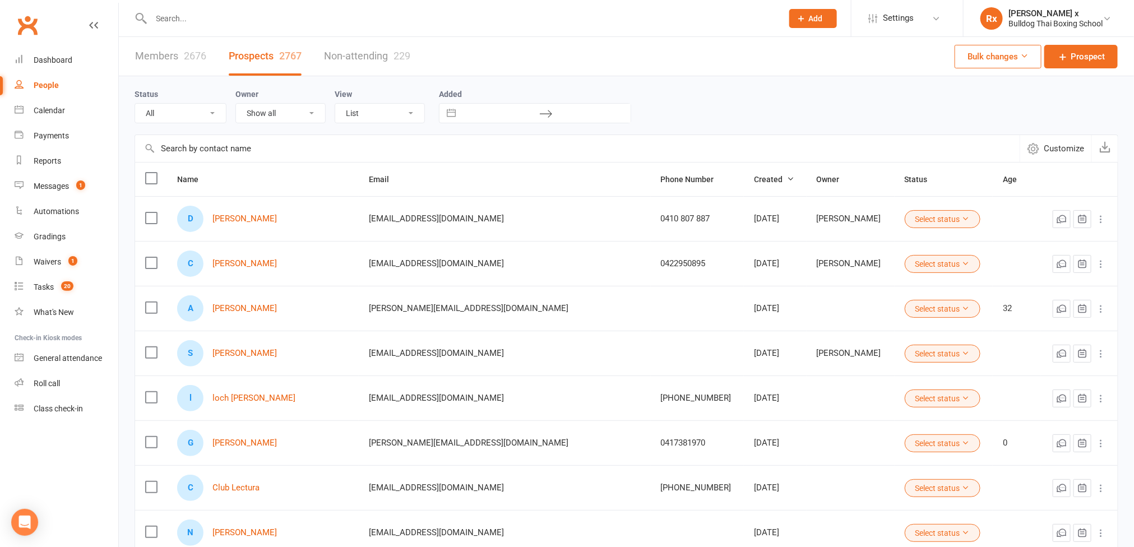
click at [395, 20] on input "text" at bounding box center [461, 19] width 627 height 16
